Goal: Book appointment/travel/reservation

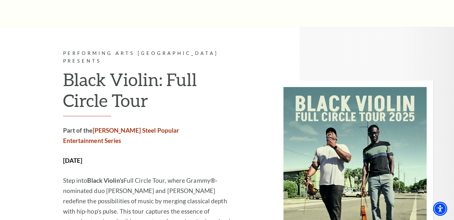
scroll to position [1301, 0]
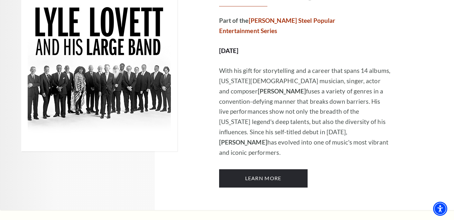
scroll to position [404, 0]
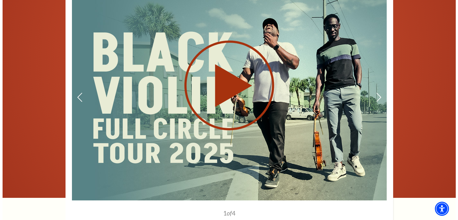
scroll to position [749, 0]
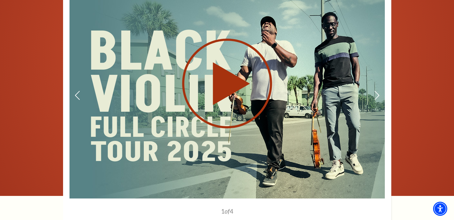
click at [229, 96] on use at bounding box center [227, 84] width 90 height 90
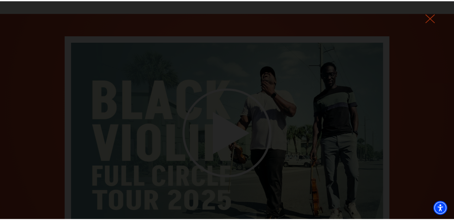
scroll to position [677, 0]
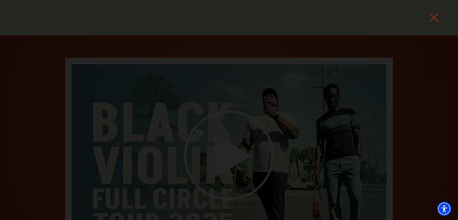
click at [432, 19] on icon at bounding box center [434, 18] width 10 height 10
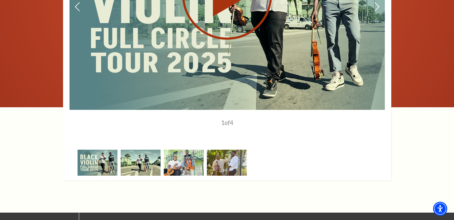
scroll to position [838, 0]
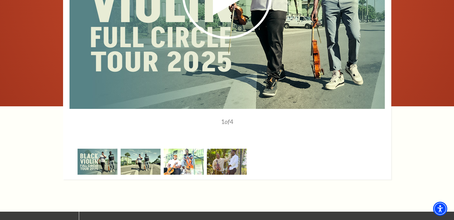
click at [182, 169] on img at bounding box center [184, 162] width 40 height 26
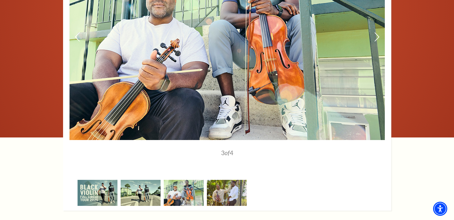
scroll to position [809, 0]
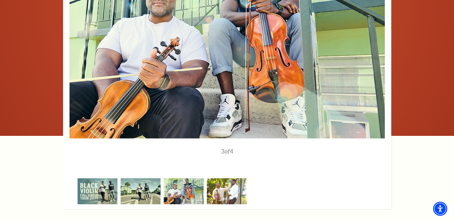
click at [222, 197] on img at bounding box center [227, 191] width 40 height 26
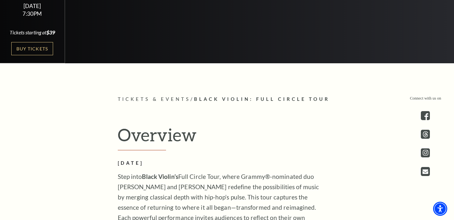
scroll to position [0, 0]
